Goal: Check status: Check status

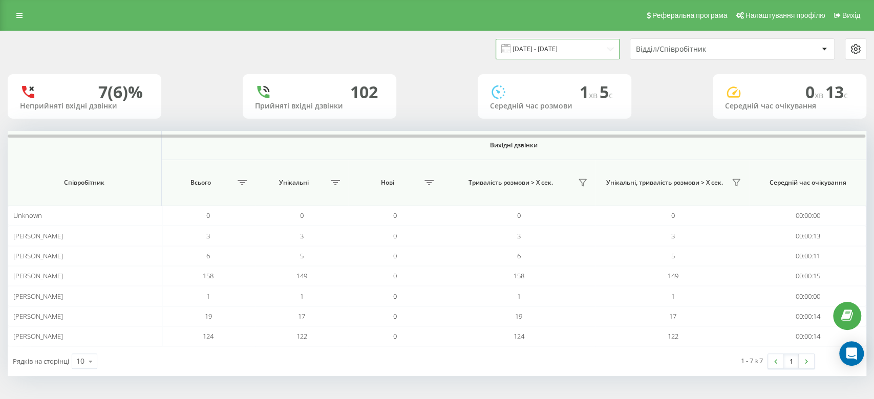
click at [585, 51] on input "21.08.2025 - 21.08.2025" at bounding box center [558, 49] width 124 height 20
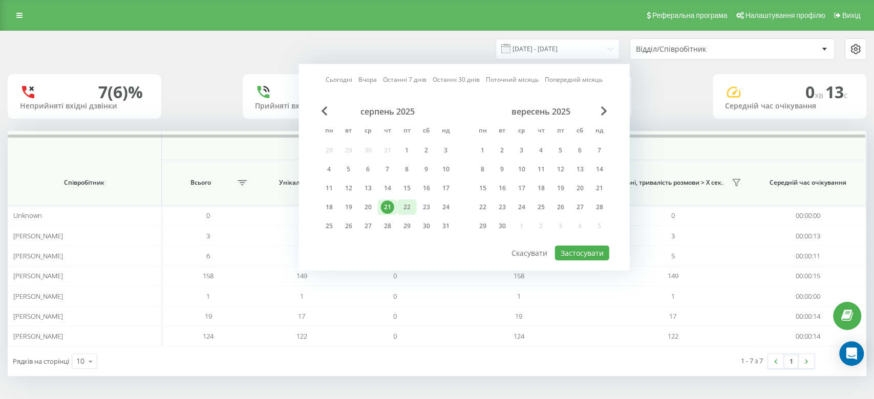
click at [404, 202] on div "22" at bounding box center [406, 207] width 13 height 13
click at [411, 203] on div "22" at bounding box center [406, 207] width 13 height 13
click at [586, 247] on button "Застосувати" at bounding box center [582, 253] width 54 height 15
type input "[DATE] - [DATE]"
